Goal: Task Accomplishment & Management: Complete application form

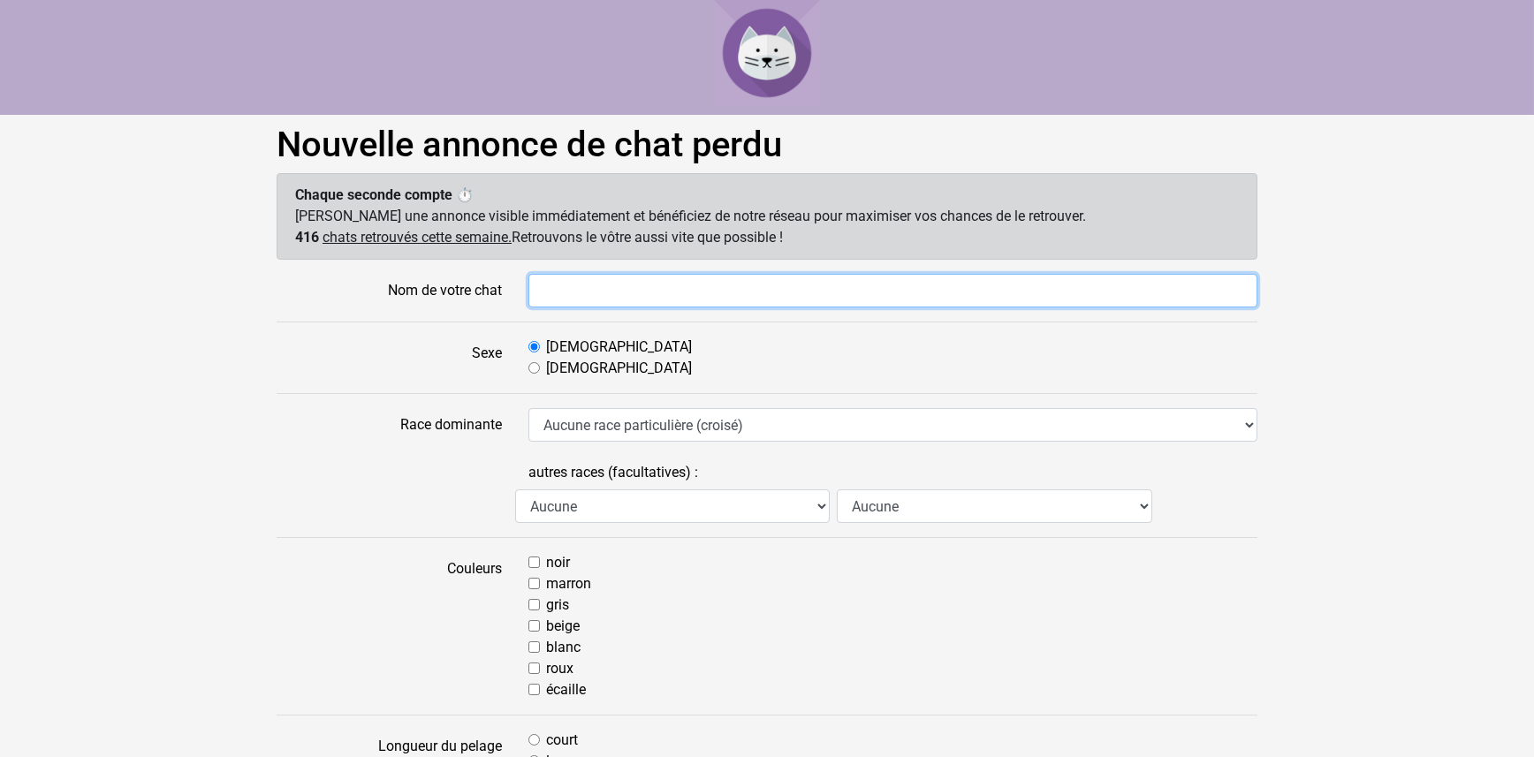
click at [541, 286] on input "Nom de votre chat" at bounding box center [892, 291] width 729 height 34
type input "Minou"
click at [533, 367] on input "Femelle" at bounding box center [533, 367] width 11 height 11
radio input "true"
click at [536, 560] on input "noir" at bounding box center [533, 562] width 11 height 11
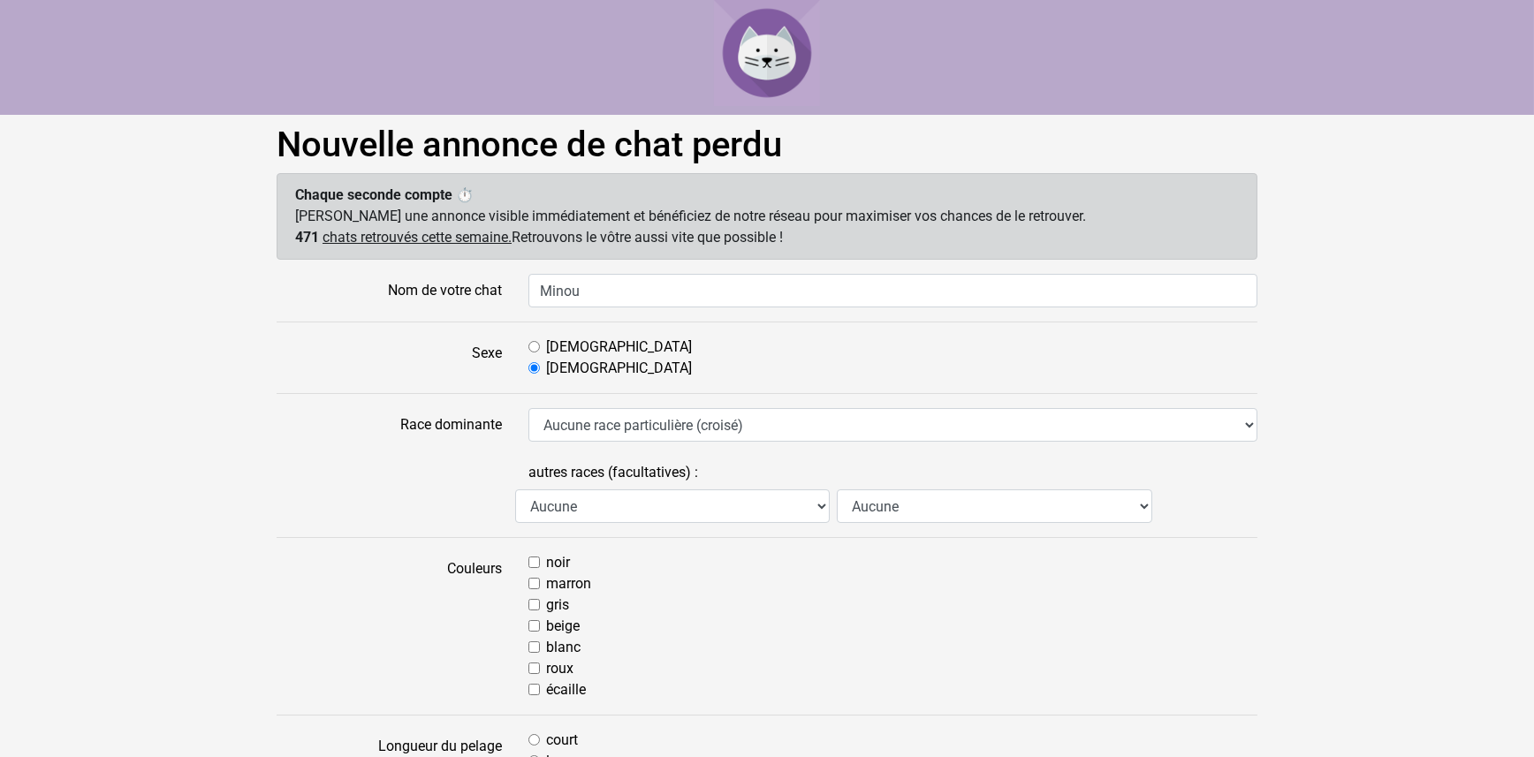
checkbox input "true"
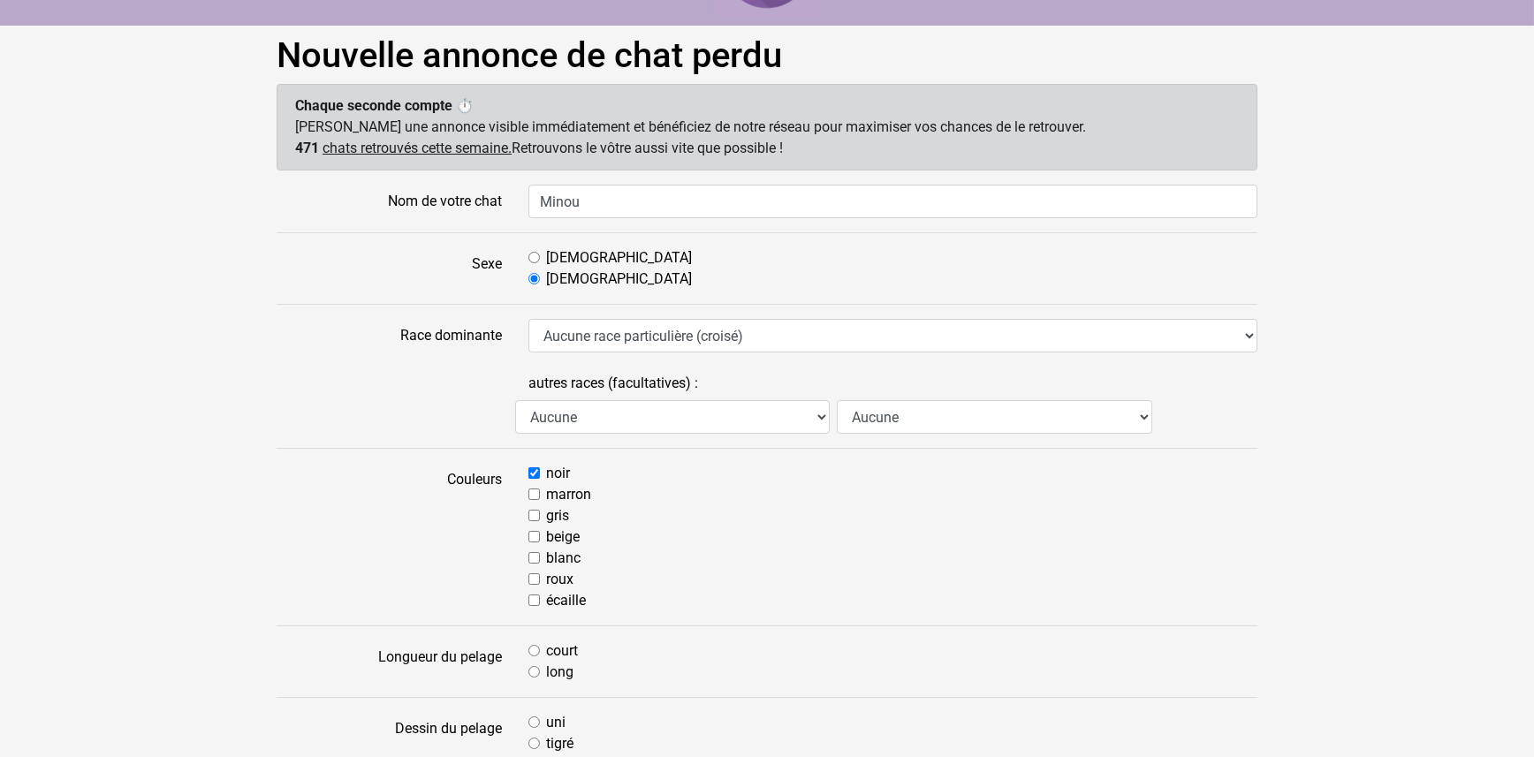
scroll to position [177, 0]
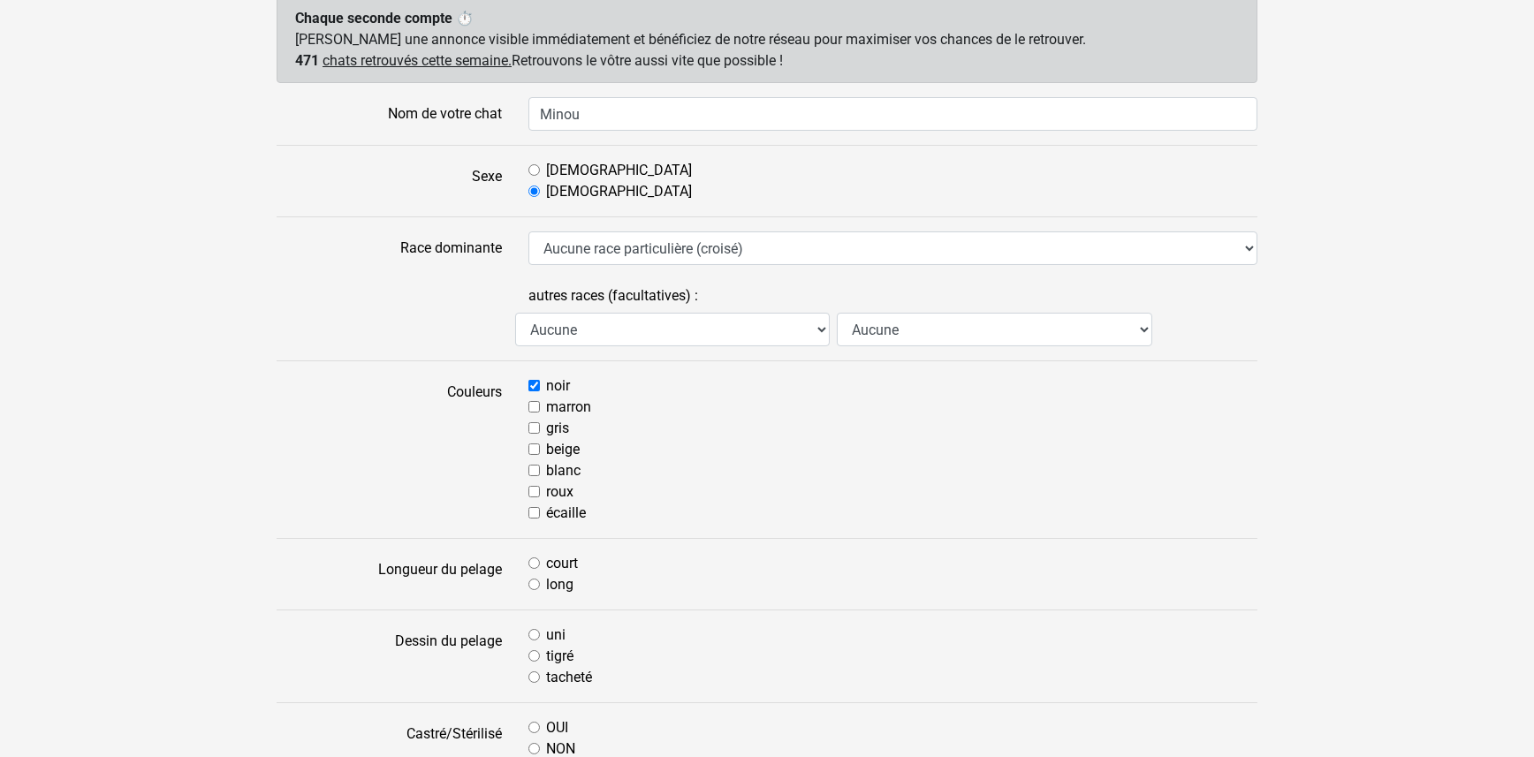
click at [531, 580] on input "long" at bounding box center [533, 584] width 11 height 11
radio input "true"
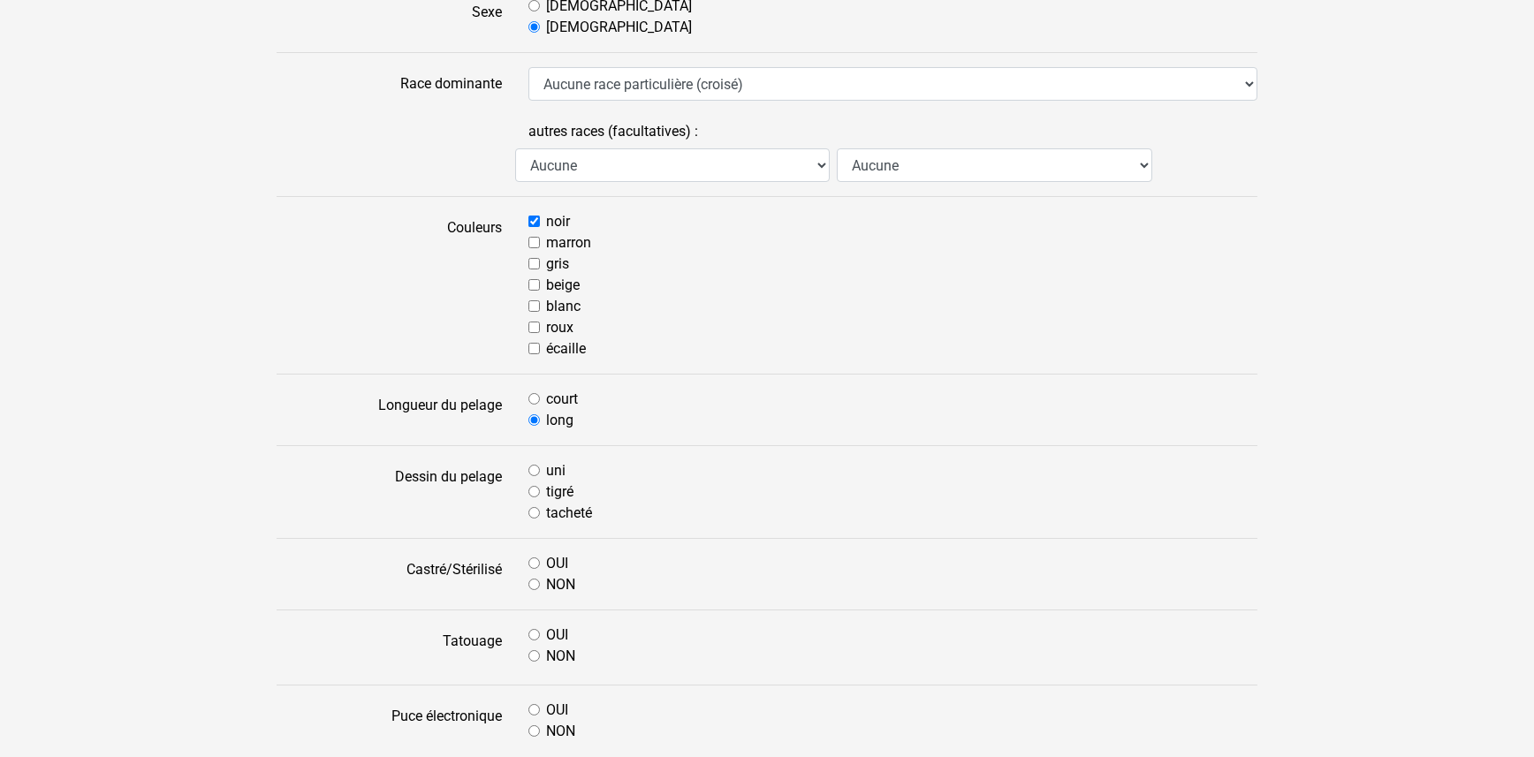
scroll to position [353, 0]
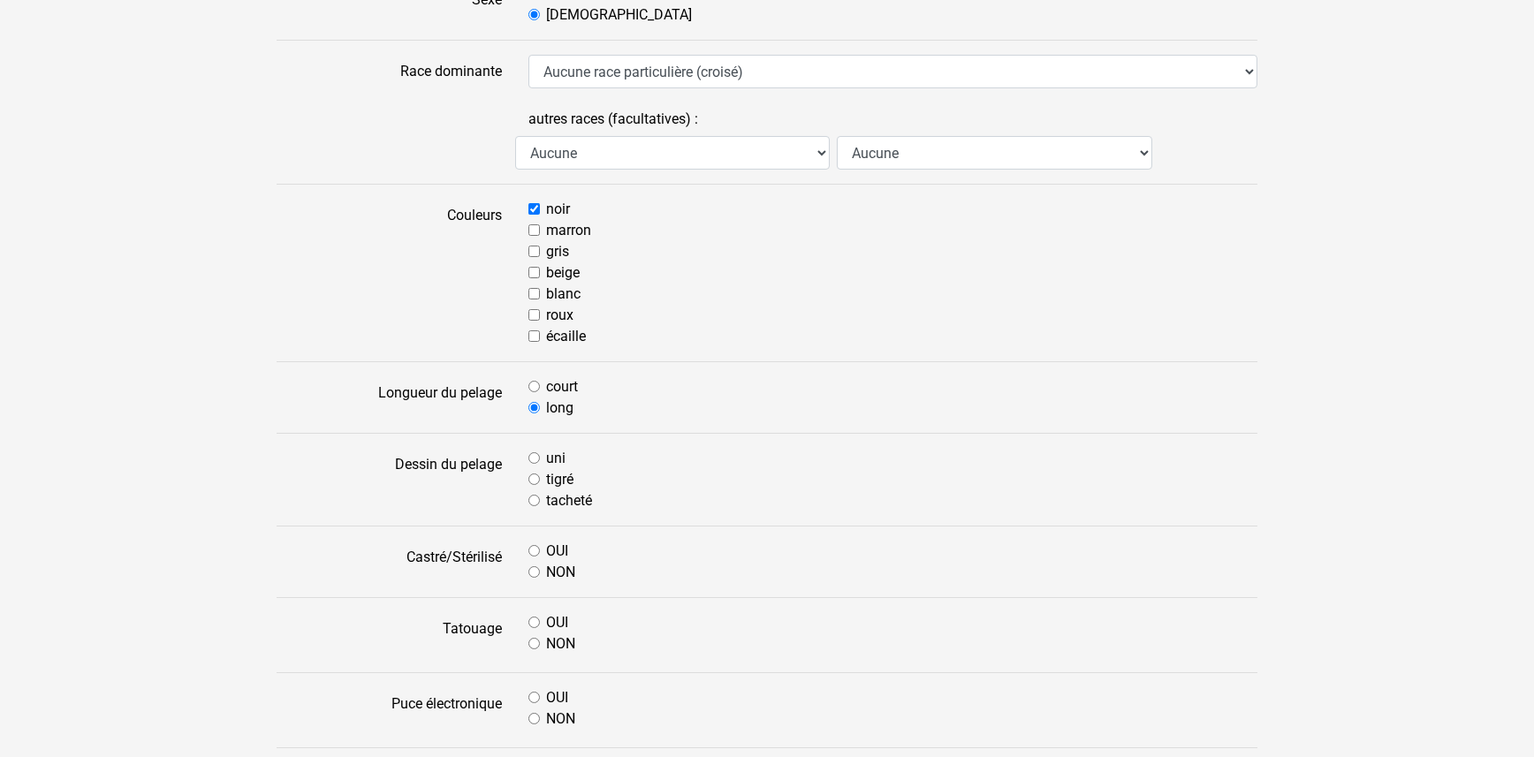
drag, startPoint x: 531, startPoint y: 452, endPoint x: 532, endPoint y: 461, distance: 8.9
click at [531, 454] on input "uni" at bounding box center [533, 457] width 11 height 11
radio input "true"
click at [534, 548] on input "OUI" at bounding box center [533, 550] width 11 height 11
radio input "true"
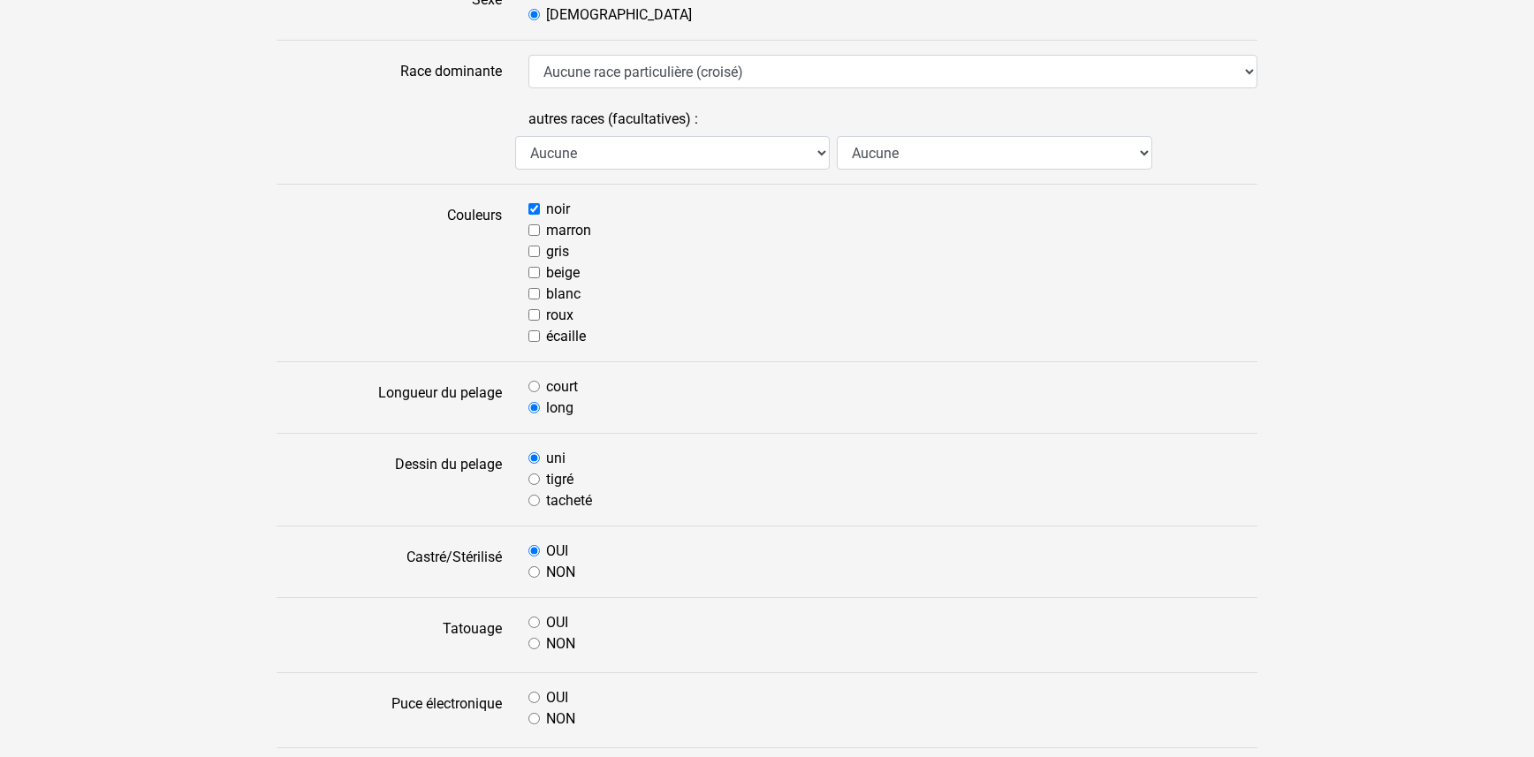
click at [531, 638] on input "NON" at bounding box center [533, 643] width 11 height 11
radio input "true"
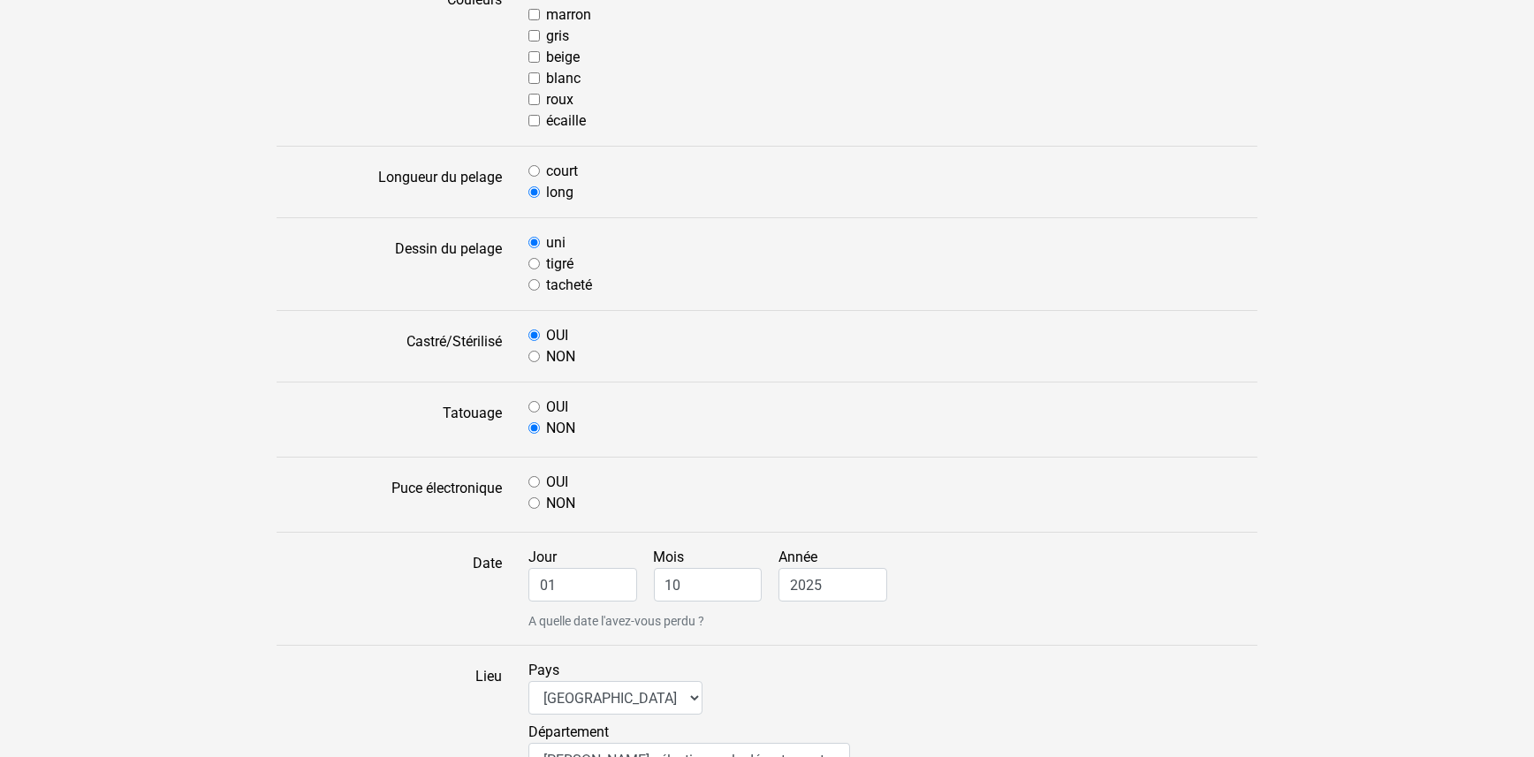
scroll to position [619, 0]
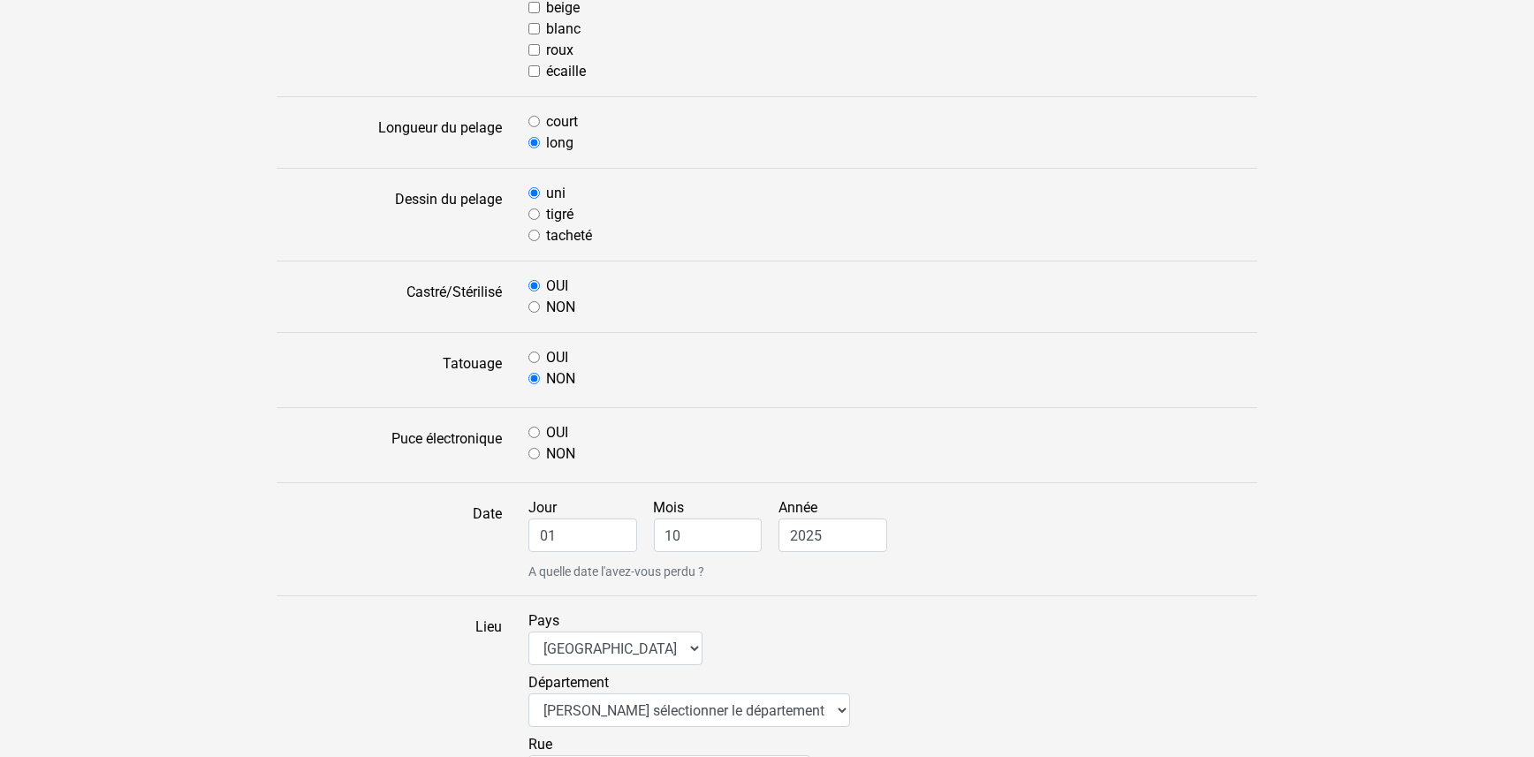
click at [534, 427] on input "OUI" at bounding box center [533, 432] width 11 height 11
radio input "true"
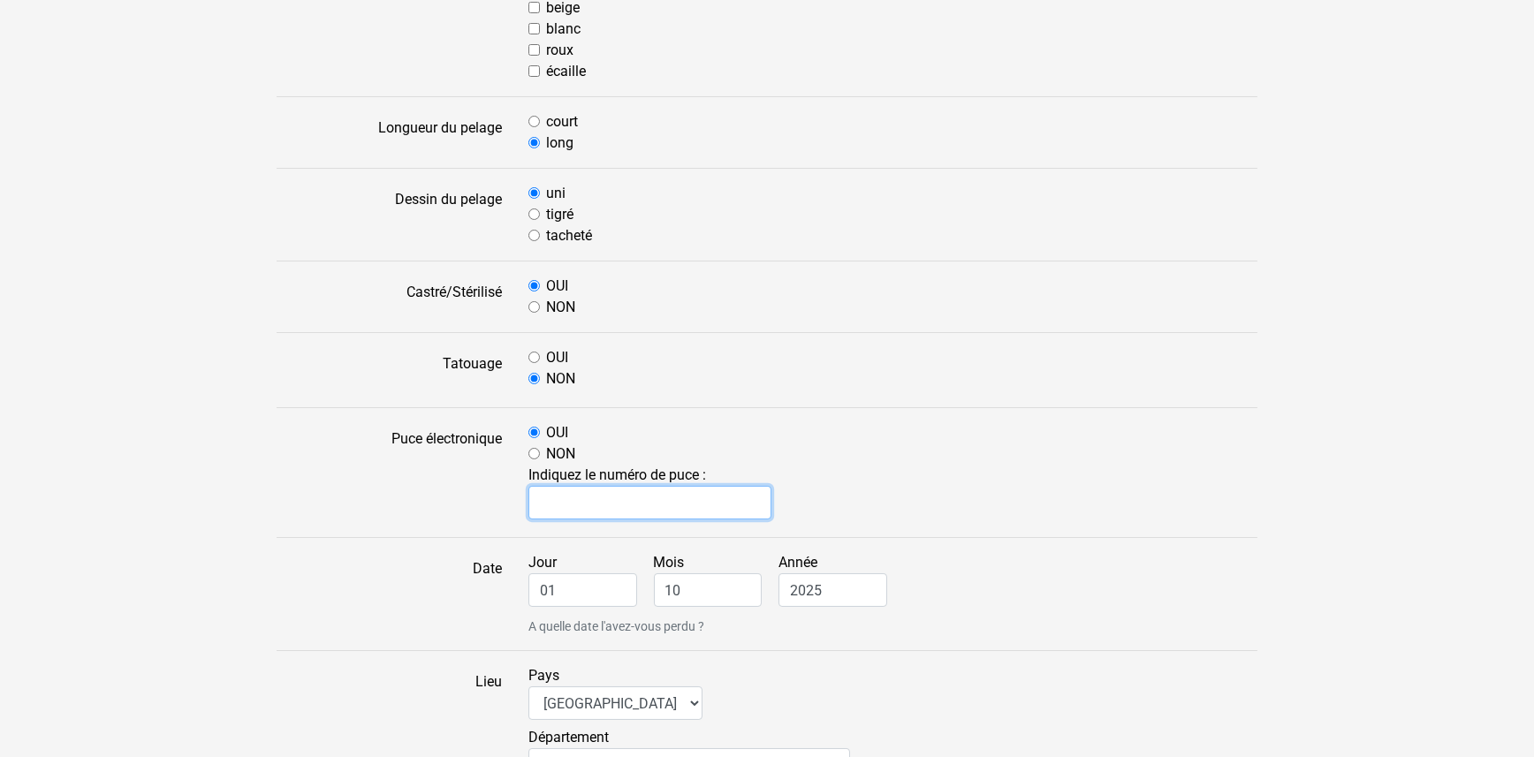
click at [543, 496] on input "text" at bounding box center [649, 503] width 243 height 34
type input "VC3M9H2"
drag, startPoint x: 556, startPoint y: 586, endPoint x: 497, endPoint y: 590, distance: 59.4
click at [497, 590] on div "Date Jour 01 Mois 10 Année 2025 A quelle date l'avez-vous perdu ?" at bounding box center [766, 594] width 1007 height 84
type input "29"
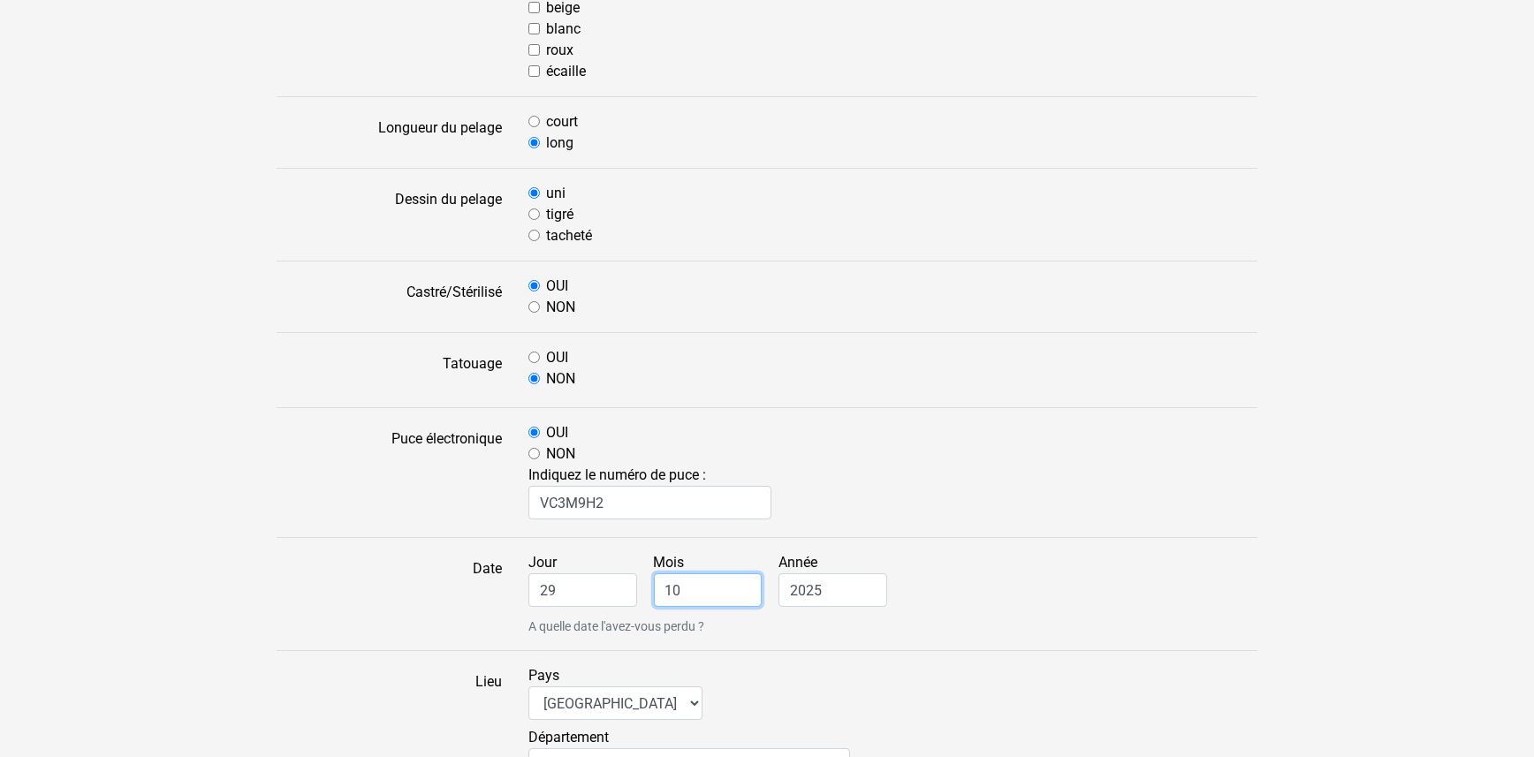
drag, startPoint x: 685, startPoint y: 585, endPoint x: 663, endPoint y: 585, distance: 22.1
click at [663, 585] on input "10" at bounding box center [708, 591] width 109 height 34
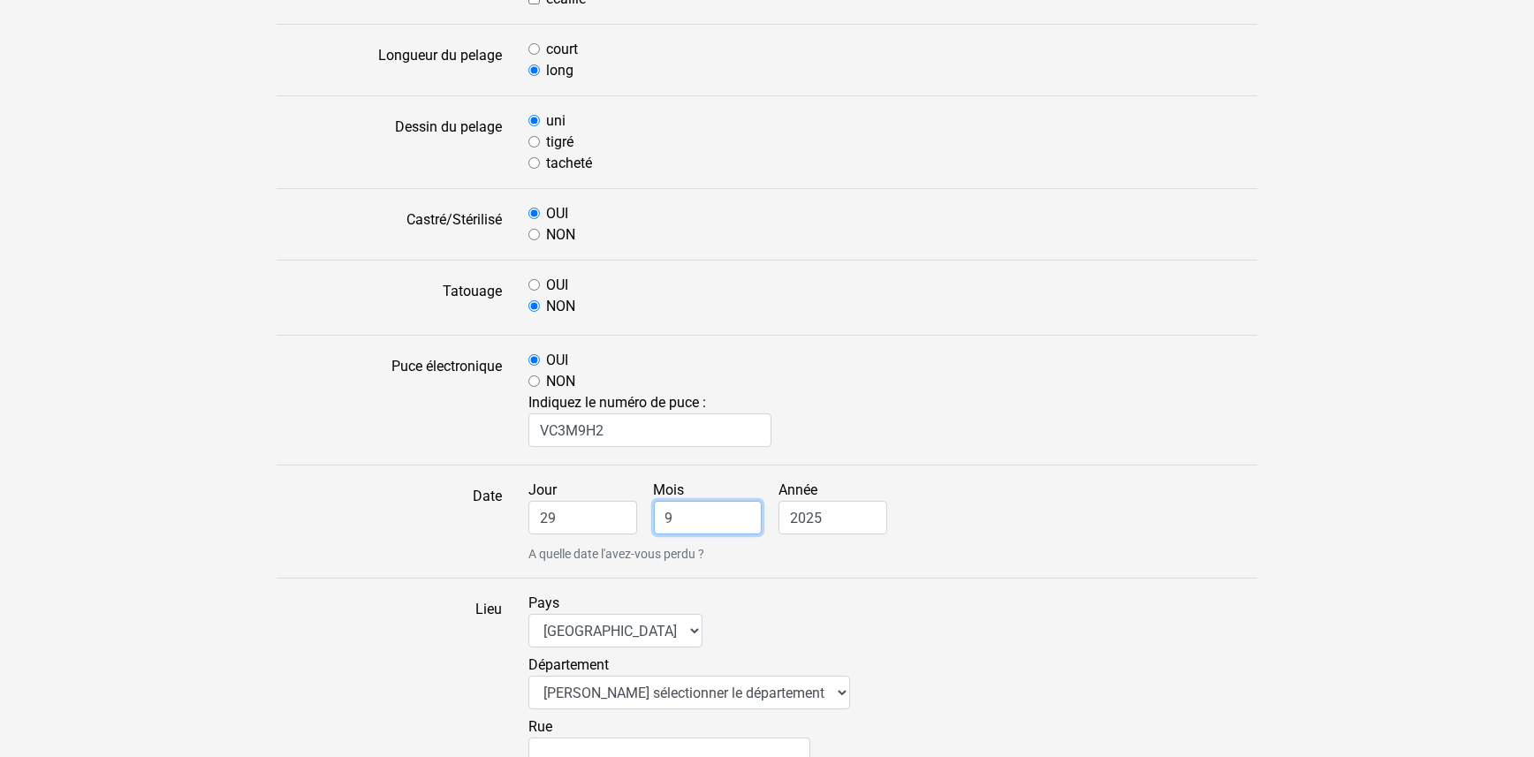
scroll to position [794, 0]
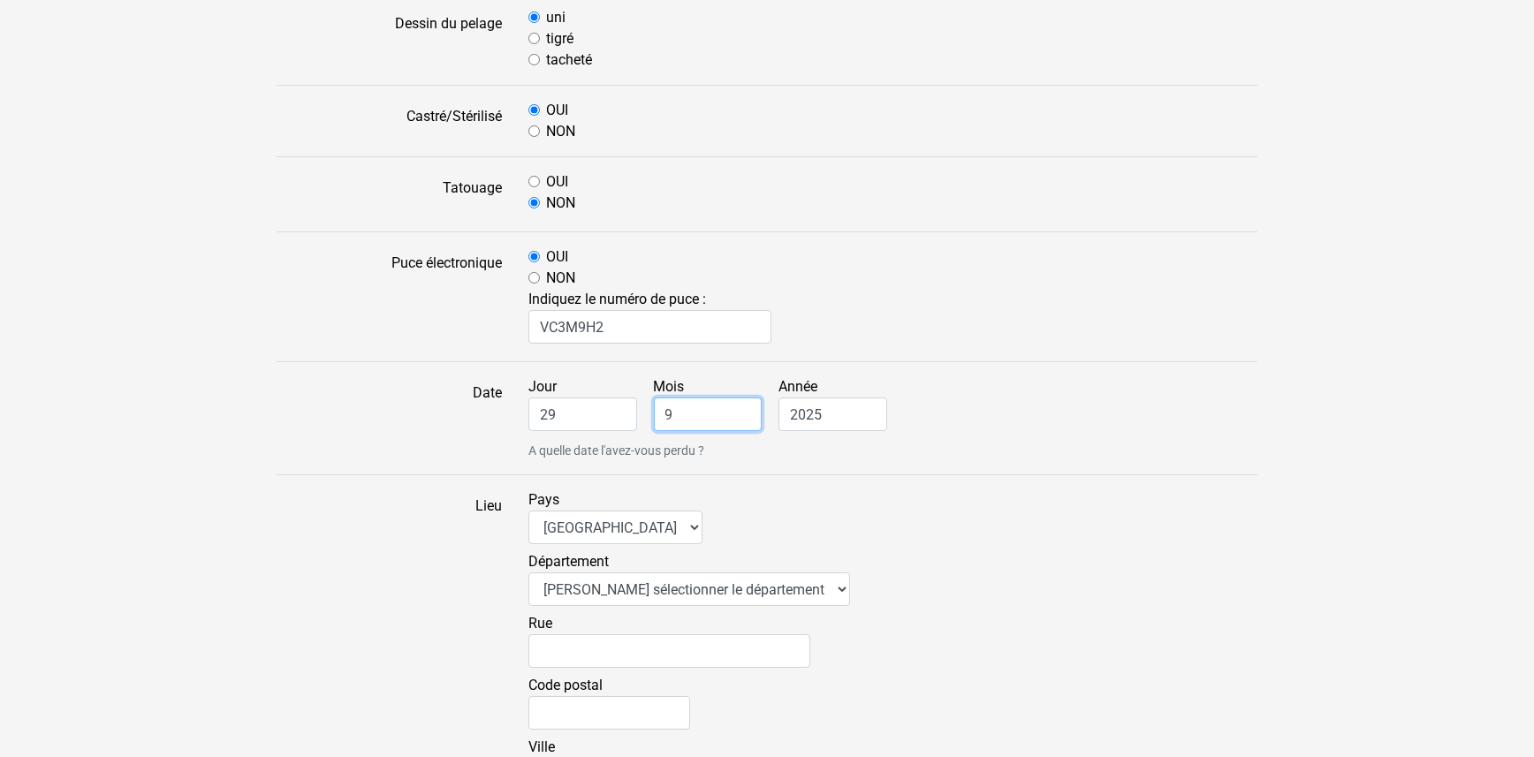
type input "9"
click at [787, 581] on select "Veuillez sélectionner le département 01 - Ain 02 - Aisne 03 - Allier 04 - Alpes…" at bounding box center [689, 590] width 322 height 34
select select "62"
click at [528, 573] on select "Veuillez sélectionner le département 01 - Ain 02 - Aisne 03 - Allier 04 - Alpes…" at bounding box center [689, 590] width 322 height 34
click at [544, 643] on input "Rue" at bounding box center [669, 652] width 282 height 34
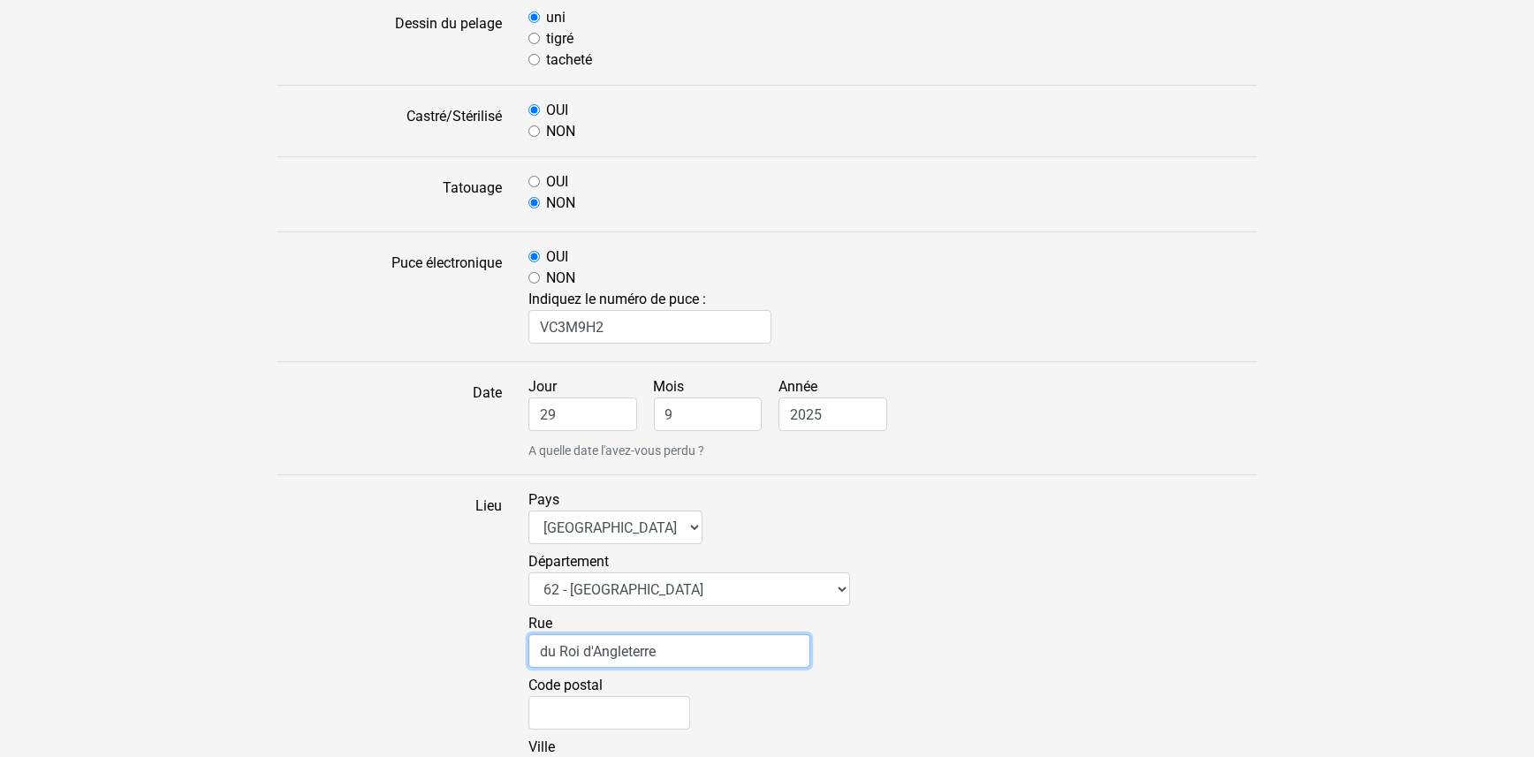
type input "du Roi d'Angleterre"
click at [551, 710] on input "Code postal" at bounding box center [609, 713] width 162 height 34
type input "62160"
type input "AIX NOULETTE"
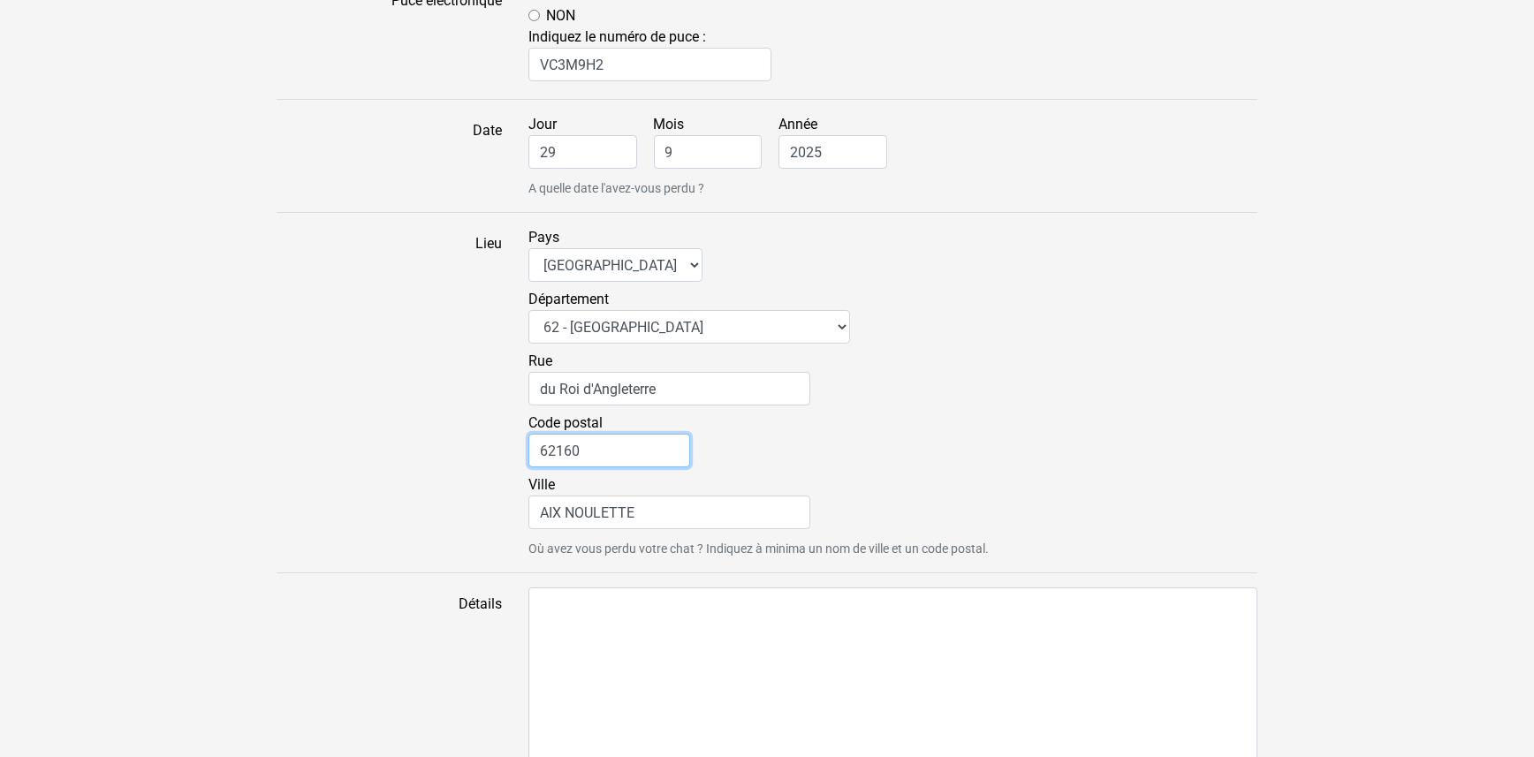
scroll to position [1060, 0]
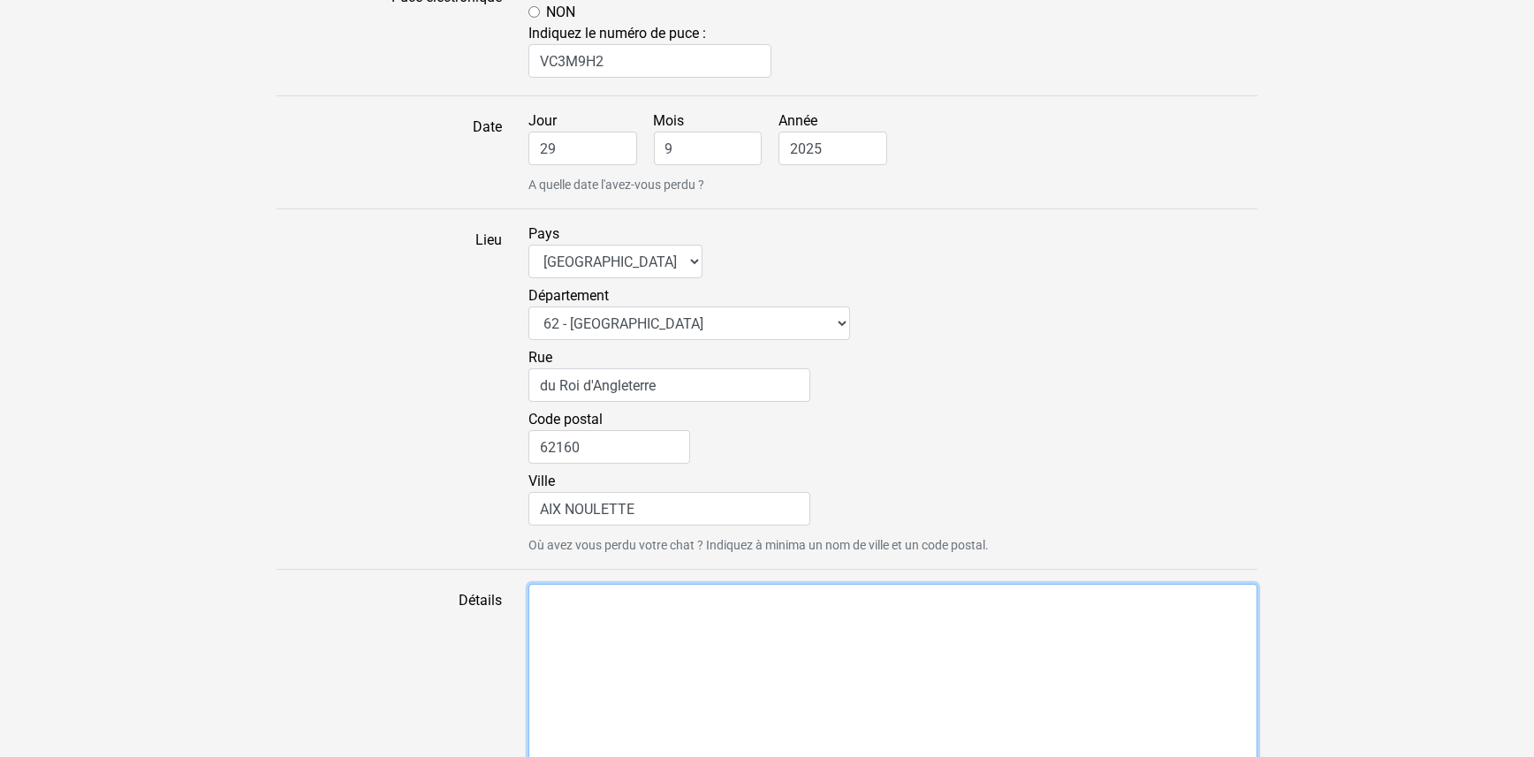
click at [544, 600] on textarea "Détails" at bounding box center [892, 675] width 729 height 182
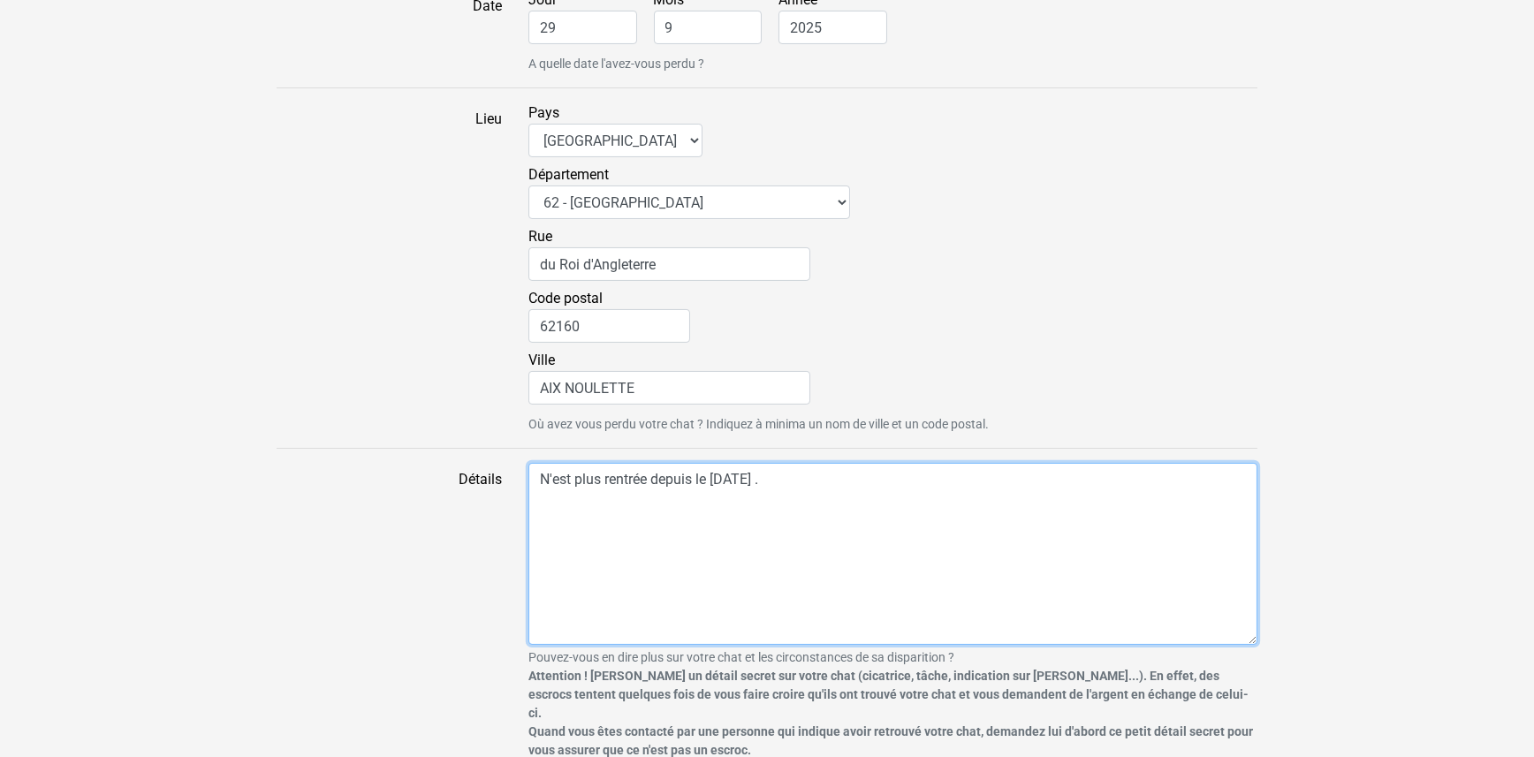
scroll to position [1236, 0]
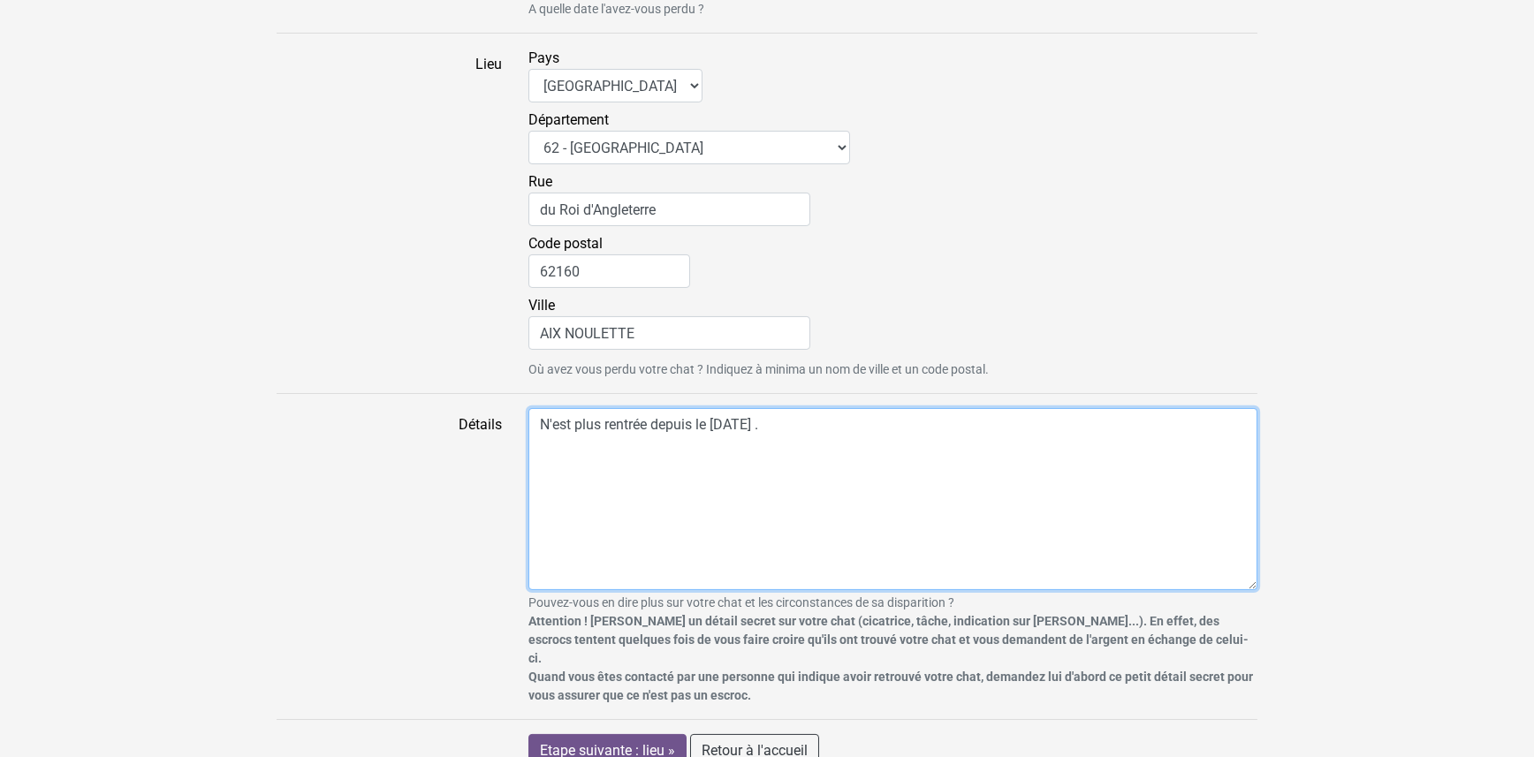
type textarea "N'est plus rentrée depuis le 28/09/2025 ."
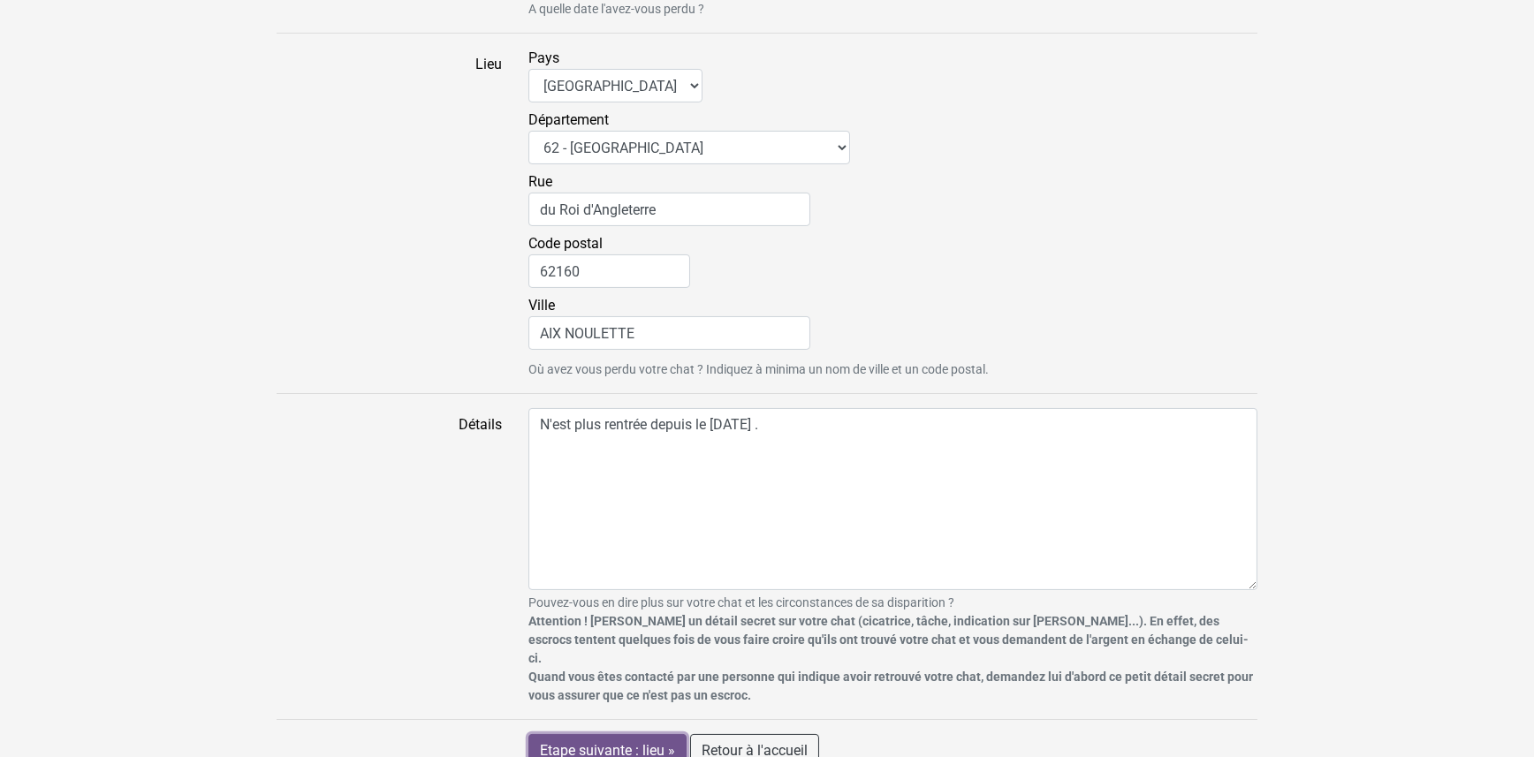
click at [641, 734] on input "Etape suivante : lieu »" at bounding box center [607, 751] width 158 height 34
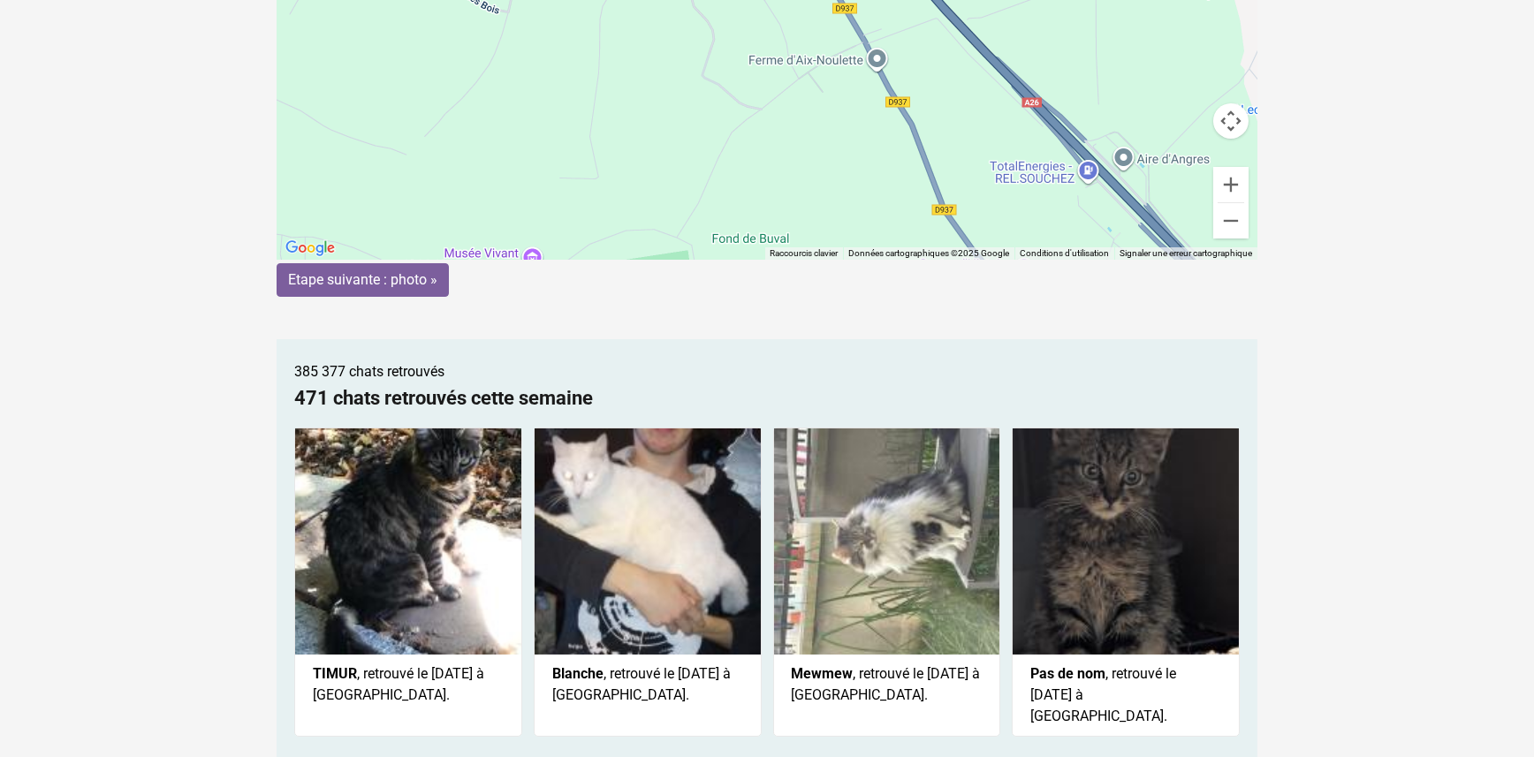
scroll to position [265, 0]
click at [392, 277] on input "Etape suivante : photo »" at bounding box center [363, 280] width 172 height 34
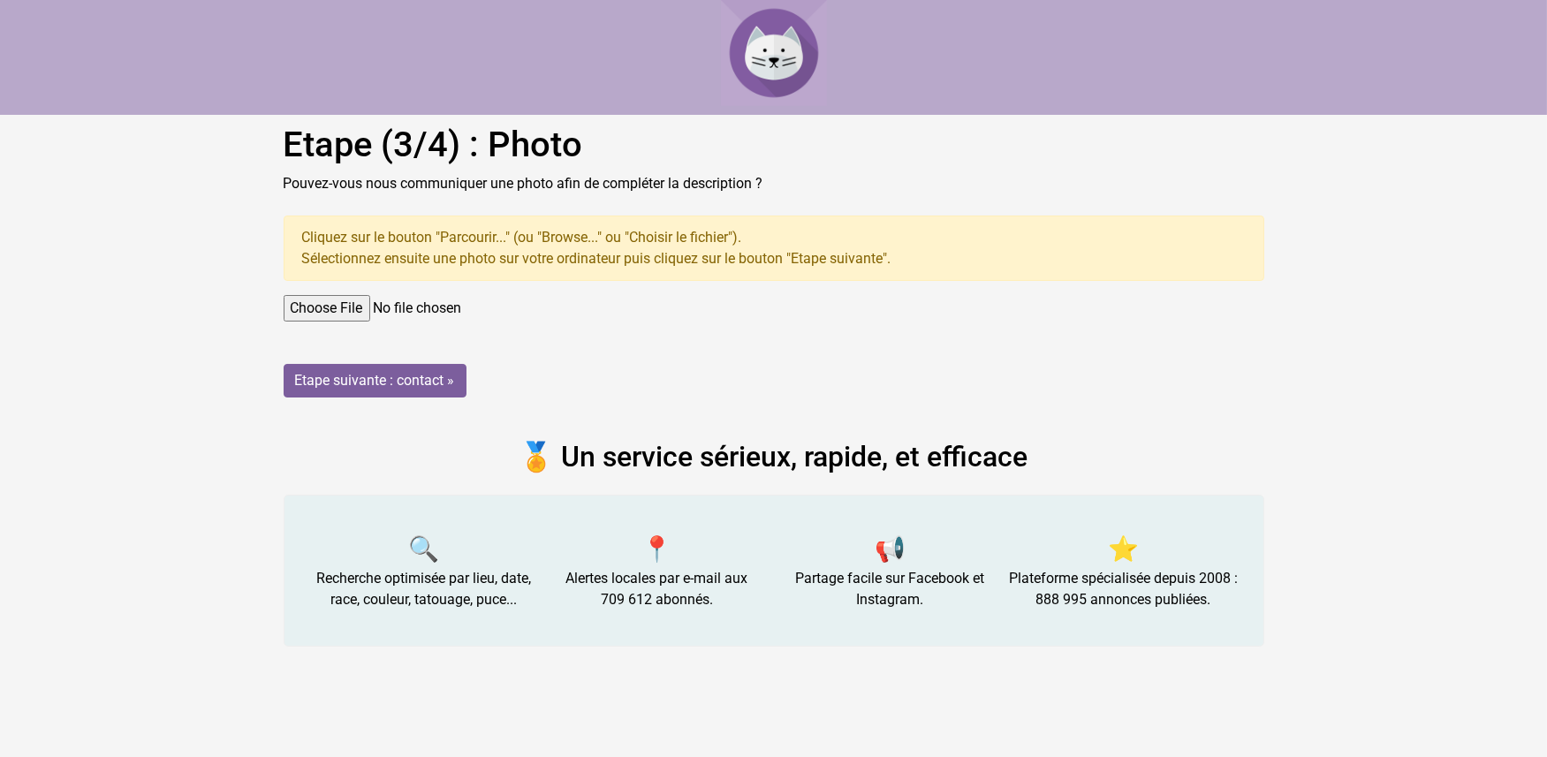
click at [343, 307] on input "file" at bounding box center [774, 308] width 981 height 27
type input "C:\fakepath\IMG-20251001-WA0000.jpg"
click at [346, 378] on input "Etape suivante : contact »" at bounding box center [375, 381] width 183 height 34
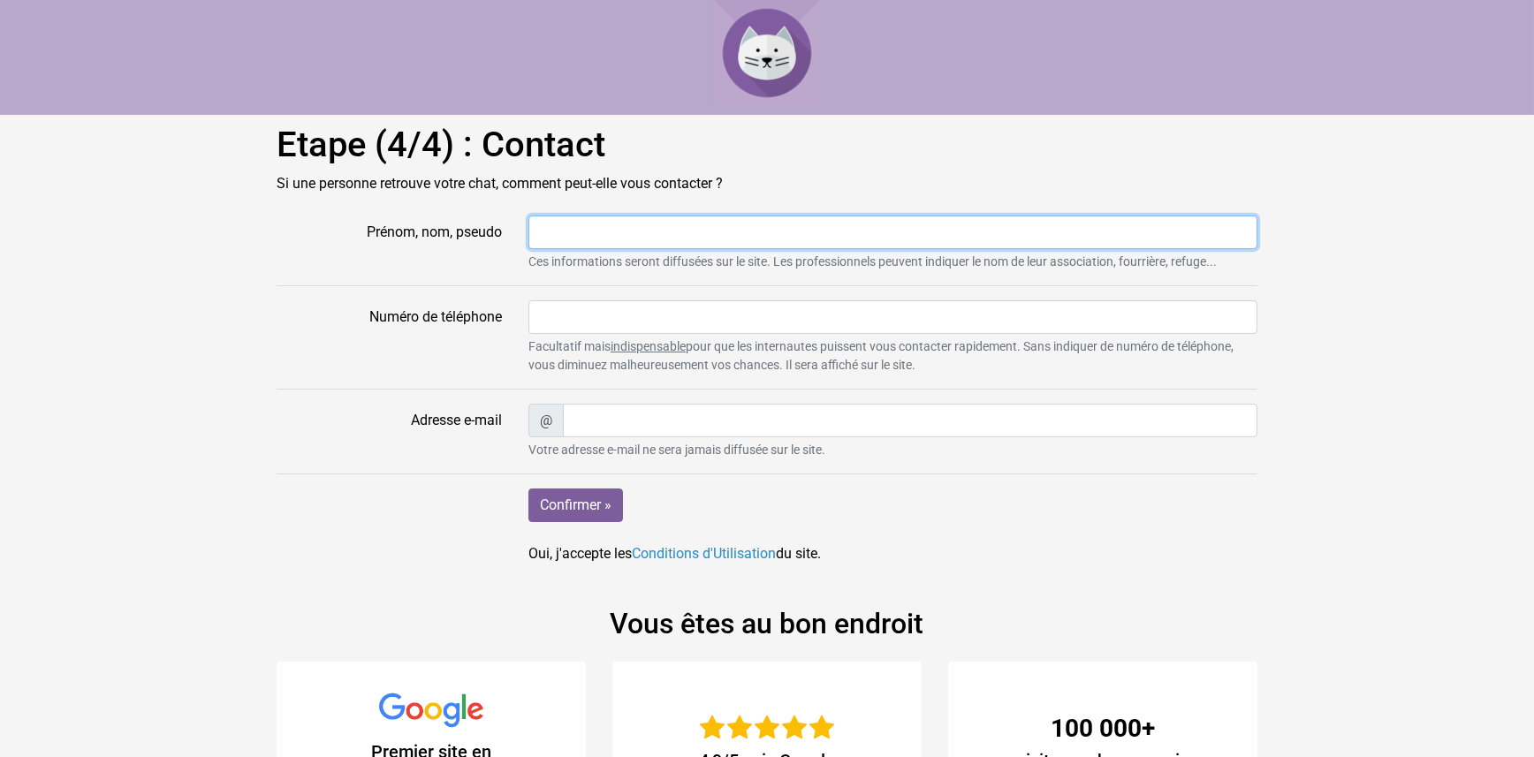
click at [550, 232] on input "Prénom, nom, pseudo" at bounding box center [892, 233] width 729 height 34
type input "Marie"
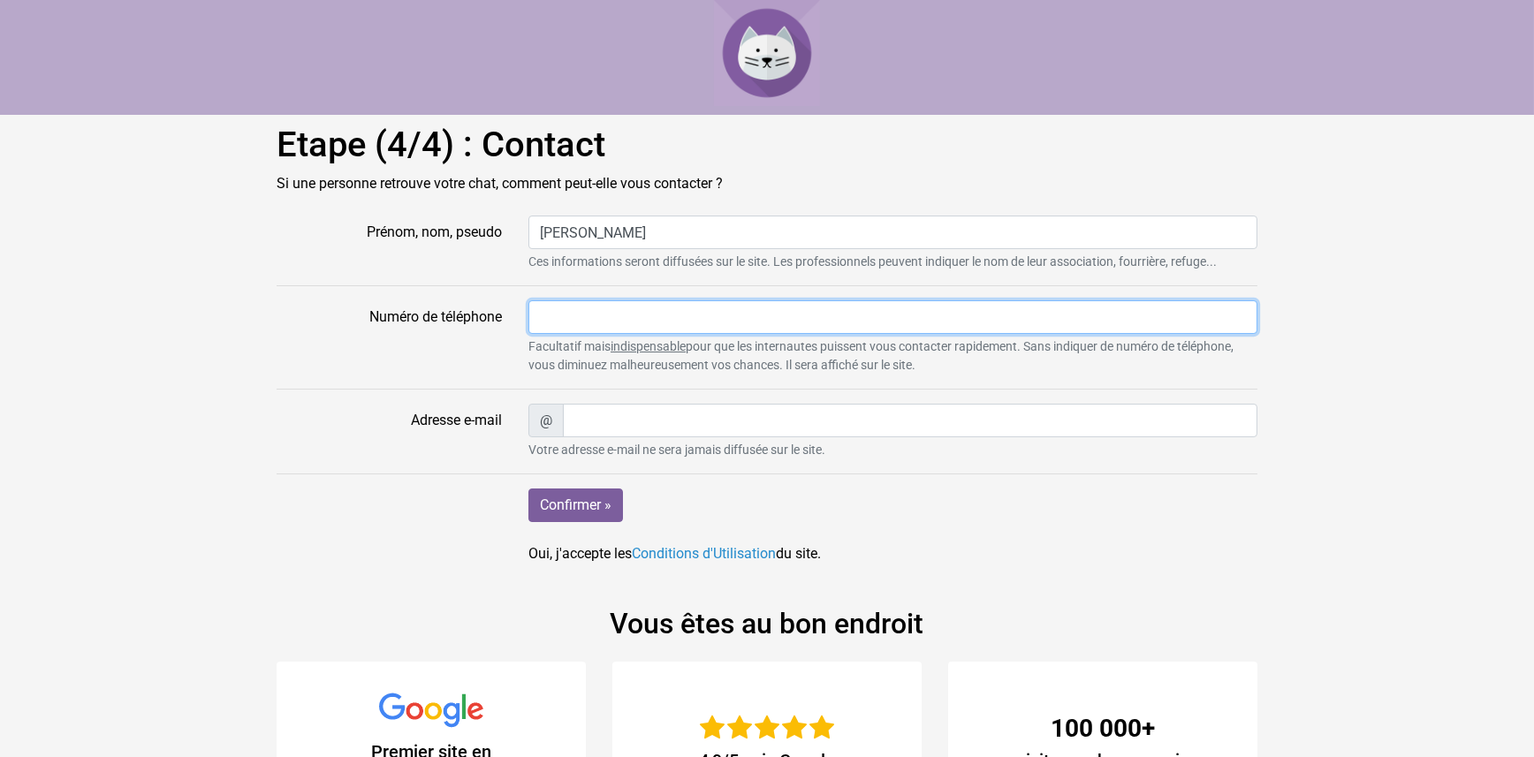
click at [546, 311] on input "Numéro de téléphone" at bounding box center [892, 317] width 729 height 34
type input "0663711876"
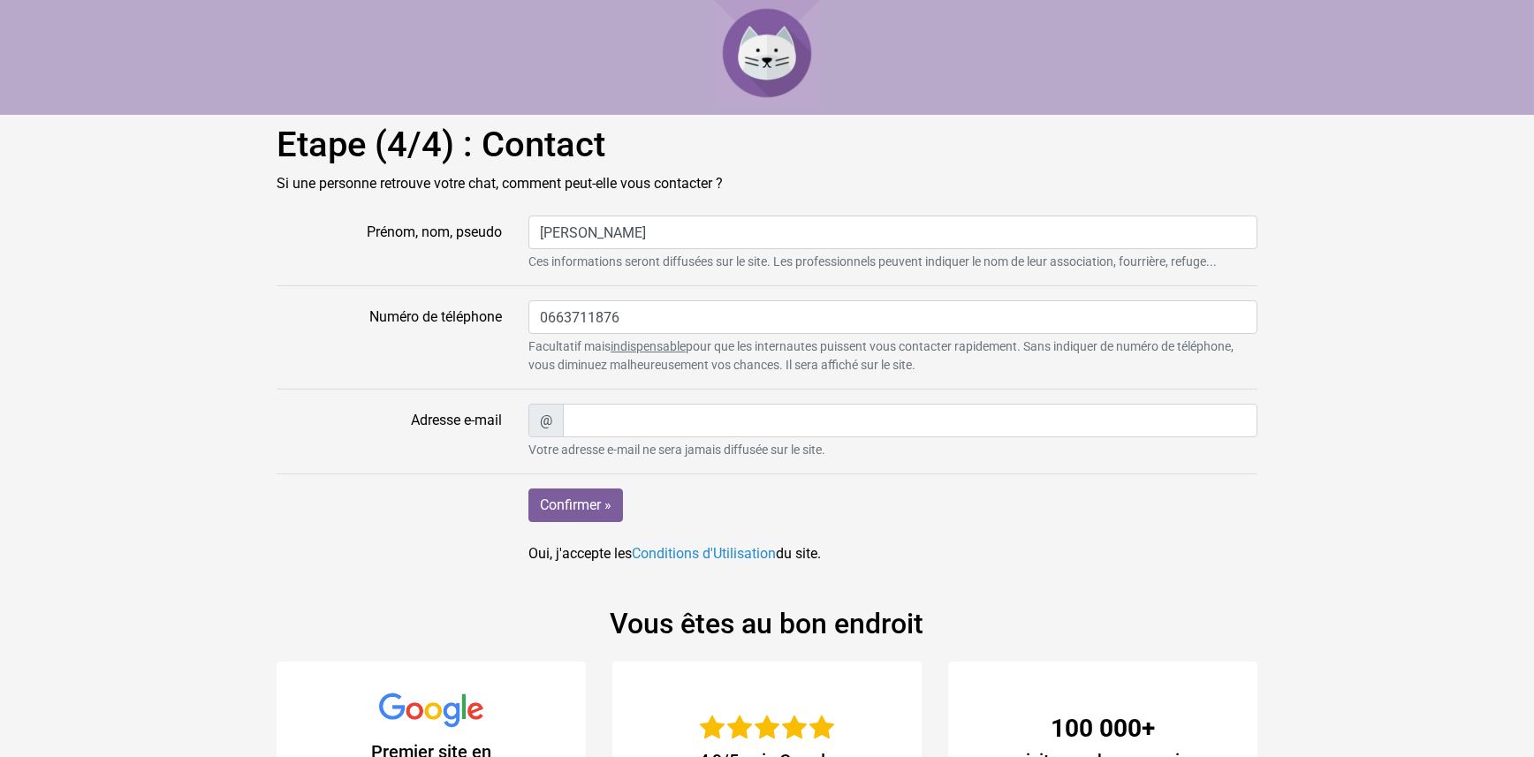
type input "marie-france.anouar@orange.fr"
click at [585, 499] on input "Confirmer »" at bounding box center [575, 506] width 95 height 34
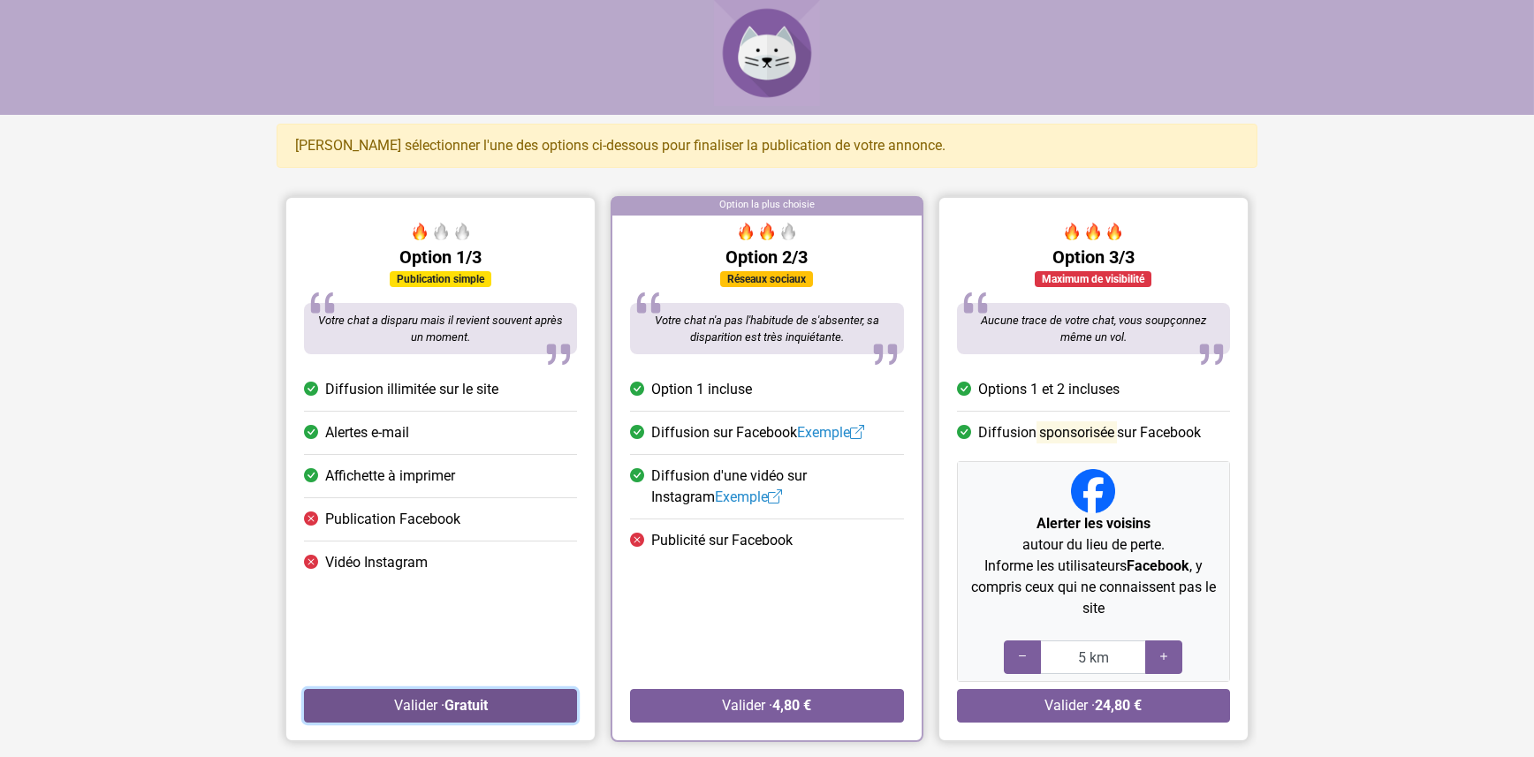
click at [406, 701] on button "Valider · Gratuit" at bounding box center [440, 706] width 273 height 34
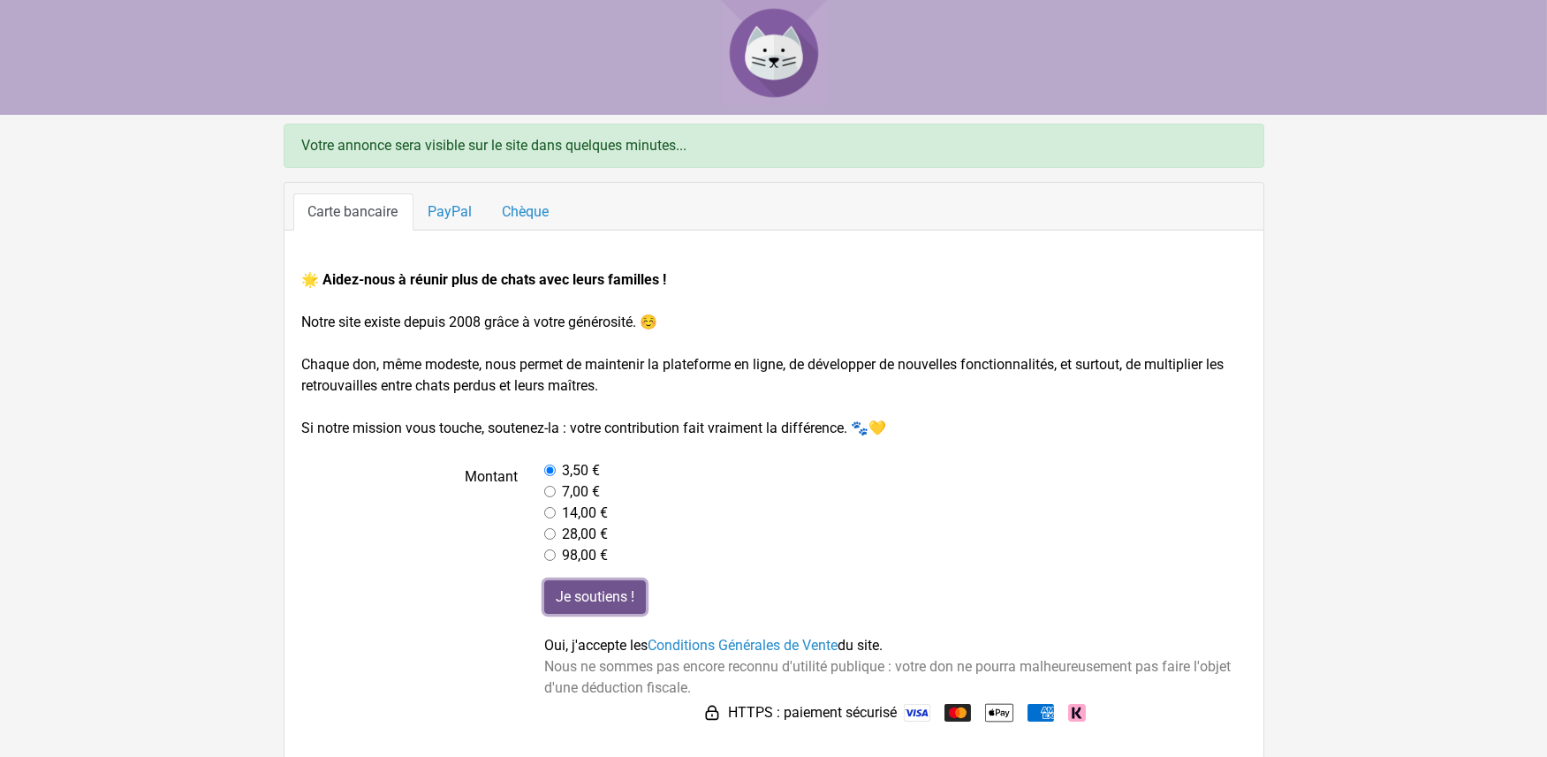
click at [584, 593] on input "Je soutiens !" at bounding box center [595, 598] width 102 height 34
